Goal: Task Accomplishment & Management: Use online tool/utility

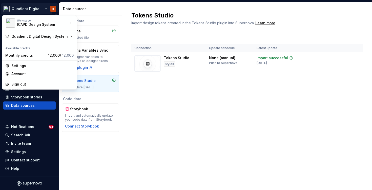
click at [40, 7] on html "Quadient Digital Design System I( Home Documentation Analytics Code automation …" at bounding box center [186, 95] width 372 height 190
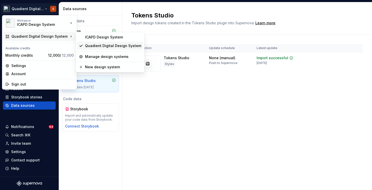
click at [94, 46] on div "Quadient Digital Design System" at bounding box center [113, 45] width 56 height 5
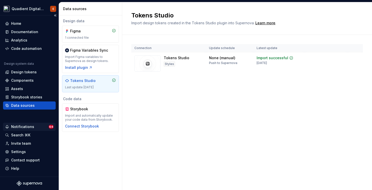
click at [42, 126] on div "Notifications" at bounding box center [27, 126] width 44 height 5
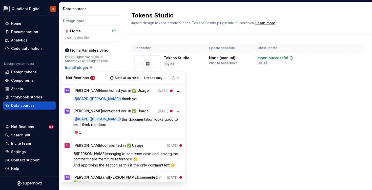
click at [130, 80] on button "Mark all as read" at bounding box center [125, 77] width 32 height 7
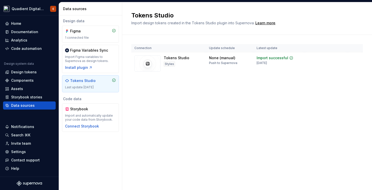
click at [29, 66] on html "Quadient Digital Design System I( Home Documentation Analytics Code automation …" at bounding box center [186, 95] width 372 height 190
click at [28, 73] on div "Design tokens" at bounding box center [24, 72] width 26 height 5
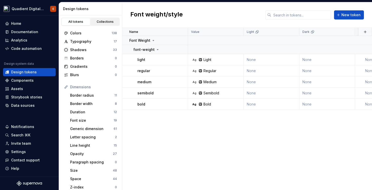
click at [102, 21] on div "Collections" at bounding box center [105, 22] width 25 height 4
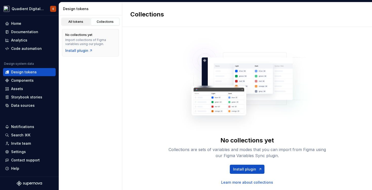
click at [75, 20] on div "All tokens" at bounding box center [75, 22] width 25 height 4
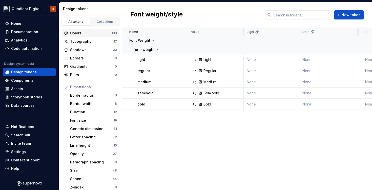
click at [89, 34] on div "Colors" at bounding box center [91, 33] width 42 height 5
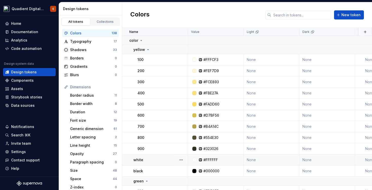
drag, startPoint x: 134, startPoint y: 165, endPoint x: 147, endPoint y: 159, distance: 14.0
click at [147, 159] on td "white" at bounding box center [155, 159] width 66 height 11
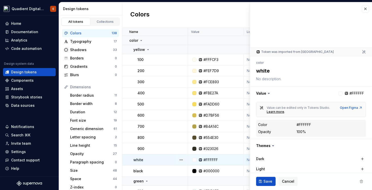
click at [128, 159] on td "white" at bounding box center [155, 159] width 66 height 11
click at [367, 7] on button "button" at bounding box center [365, 8] width 7 height 7
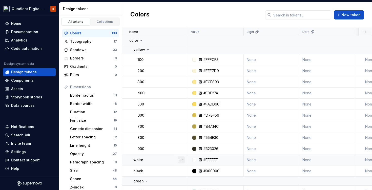
click at [181, 159] on button "button" at bounding box center [181, 159] width 7 height 7
click at [157, 158] on html "Quadient Digital Design System I( Home Documentation Analytics Code automation …" at bounding box center [186, 95] width 372 height 190
drag, startPoint x: 157, startPoint y: 158, endPoint x: 152, endPoint y: 158, distance: 5.3
click at [153, 158] on div "white" at bounding box center [160, 159] width 54 height 5
type textarea "*"
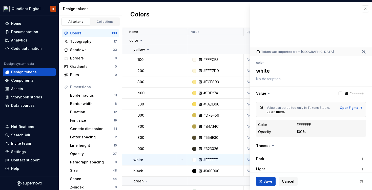
click at [361, 8] on div at bounding box center [311, 25] width 122 height 46
click at [366, 8] on button "button" at bounding box center [365, 8] width 7 height 7
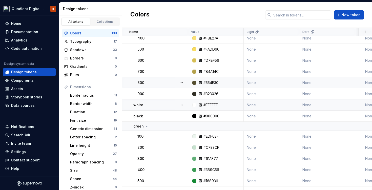
scroll to position [55, 0]
